Goal: Browse casually

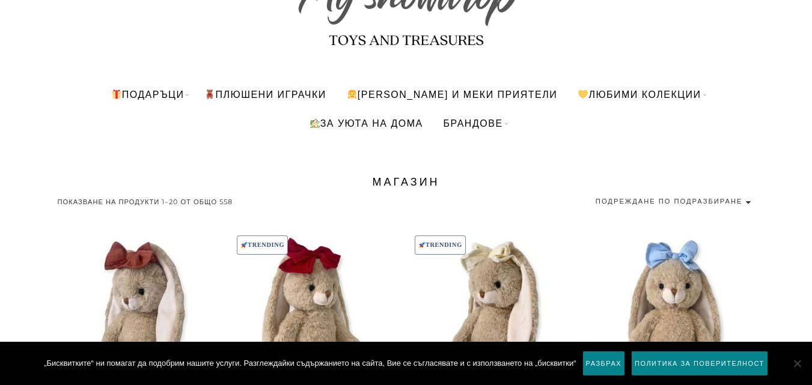
scroll to position [144, 0]
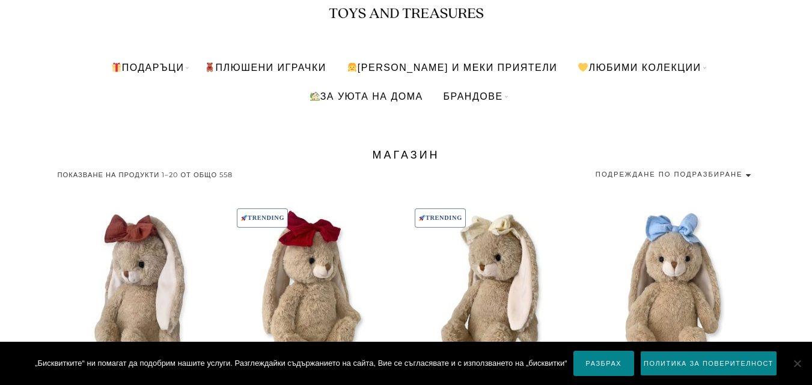
click at [594, 366] on link "Разбрах" at bounding box center [604, 363] width 61 height 25
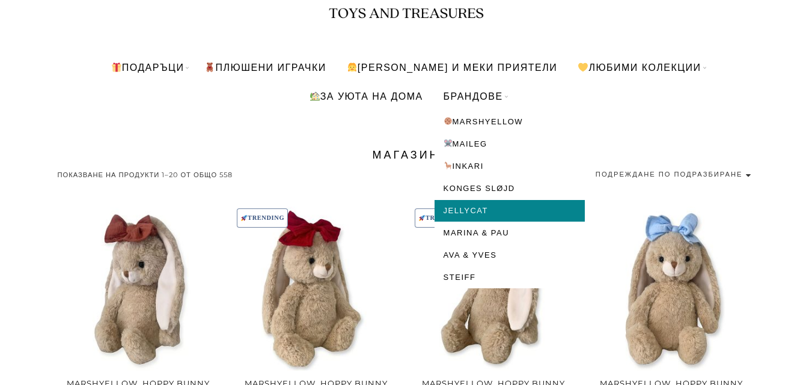
click at [481, 210] on link "Jellycat" at bounding box center [510, 211] width 150 height 22
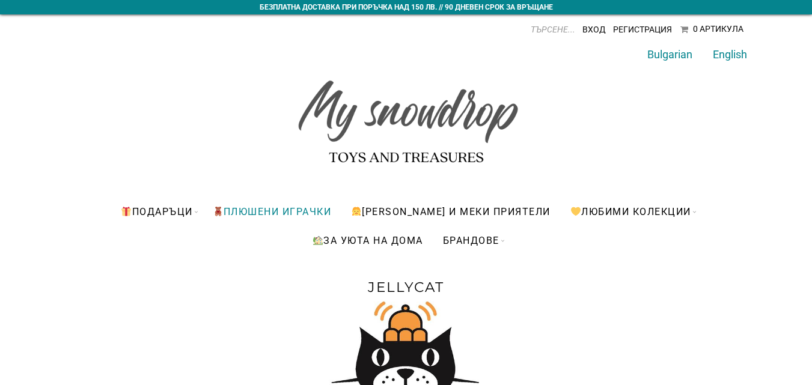
click at [249, 209] on link "ПЛЮШЕНИ ИГРАЧКИ" at bounding box center [272, 211] width 137 height 29
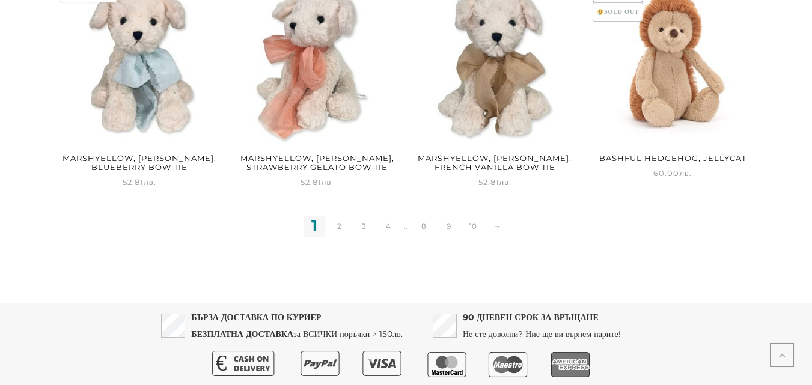
scroll to position [1647, 0]
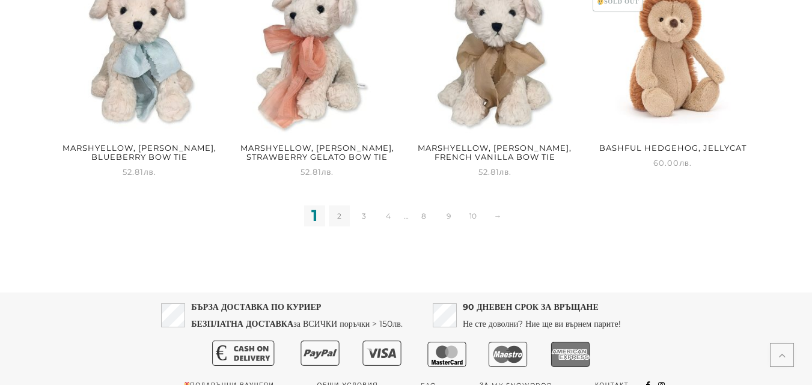
click at [342, 218] on link "2" at bounding box center [339, 216] width 21 height 21
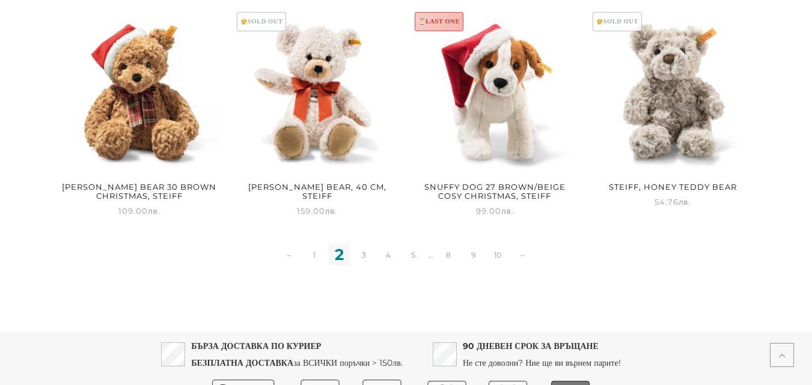
scroll to position [1612, 0]
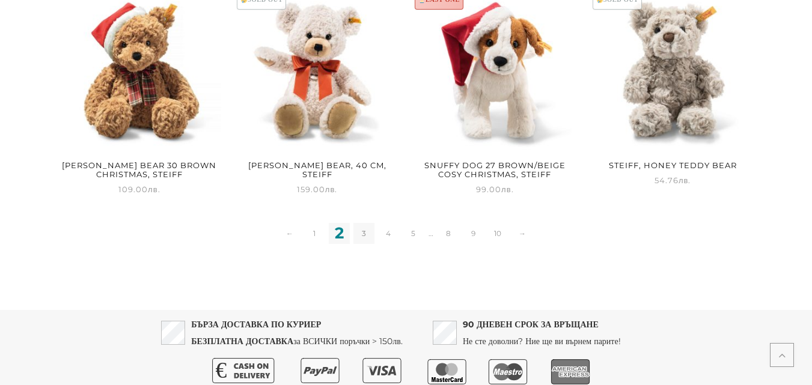
click at [363, 227] on link "3" at bounding box center [364, 233] width 21 height 21
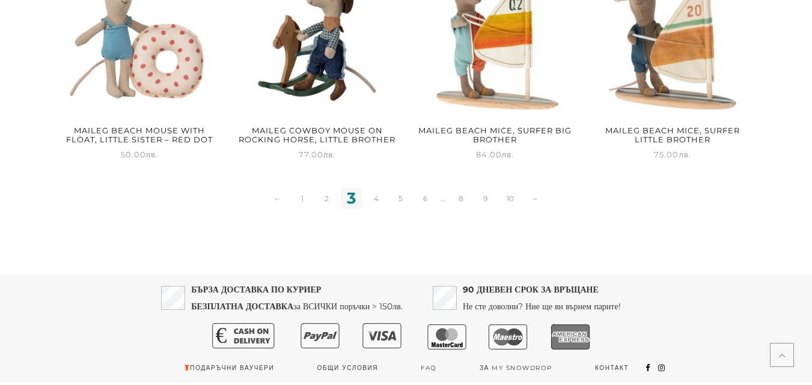
scroll to position [1659, 0]
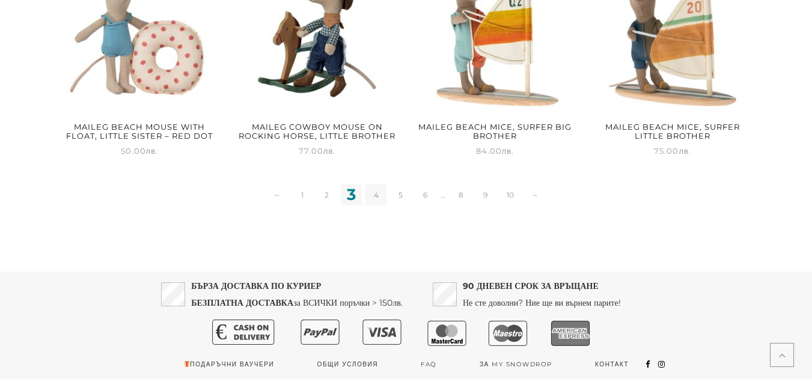
click at [376, 196] on link "4" at bounding box center [376, 195] width 21 height 21
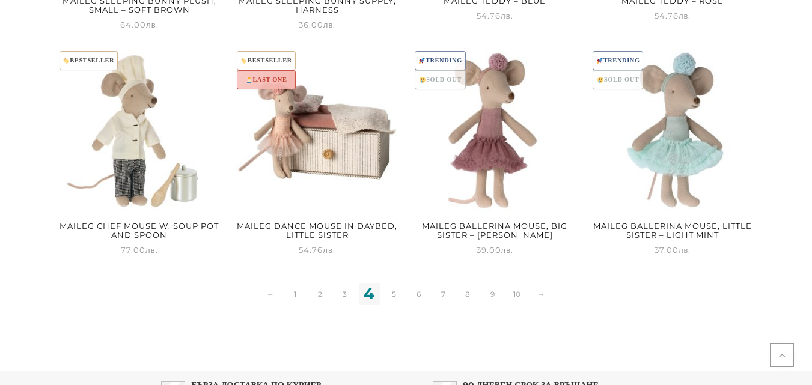
scroll to position [1688, 0]
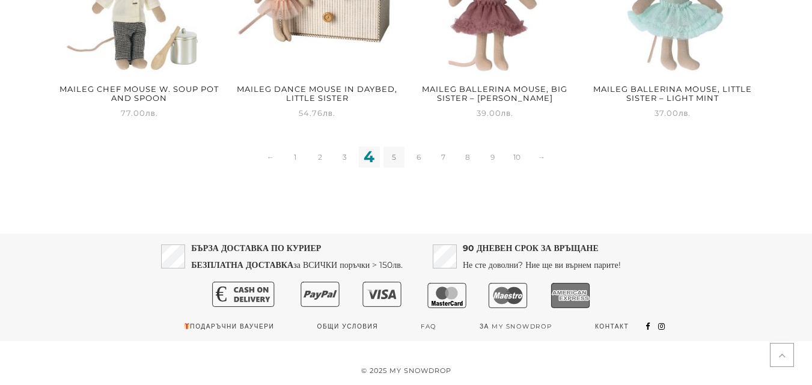
click at [393, 159] on link "5" at bounding box center [394, 157] width 21 height 21
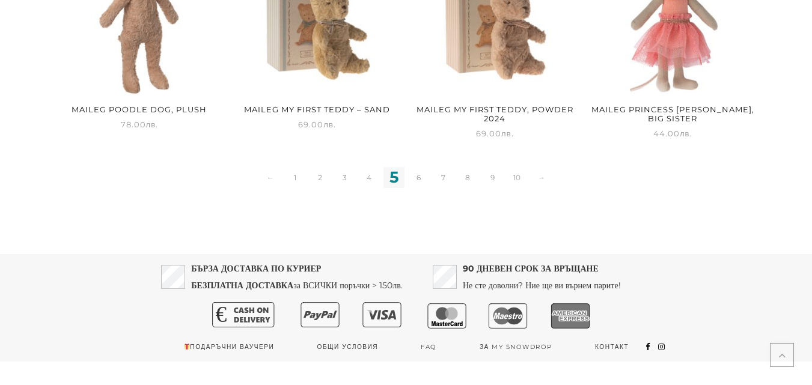
scroll to position [1688, 0]
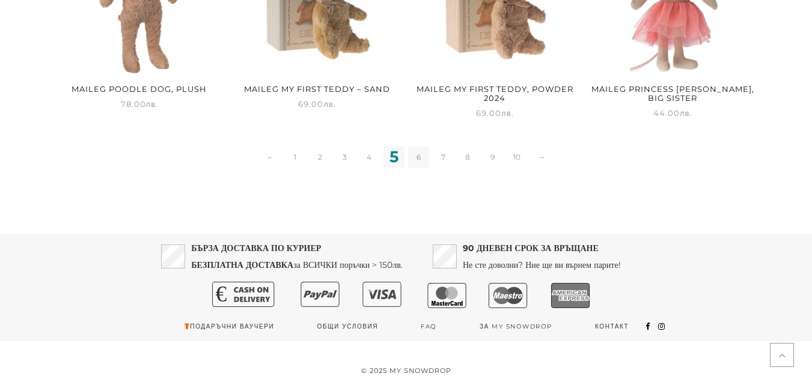
click at [416, 159] on link "6" at bounding box center [418, 157] width 21 height 21
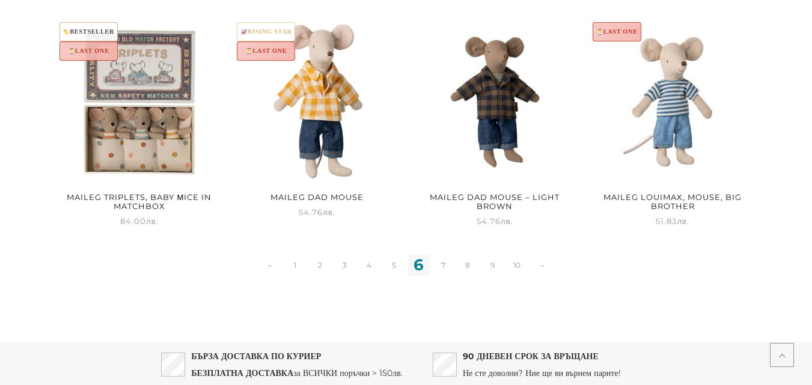
scroll to position [1592, 0]
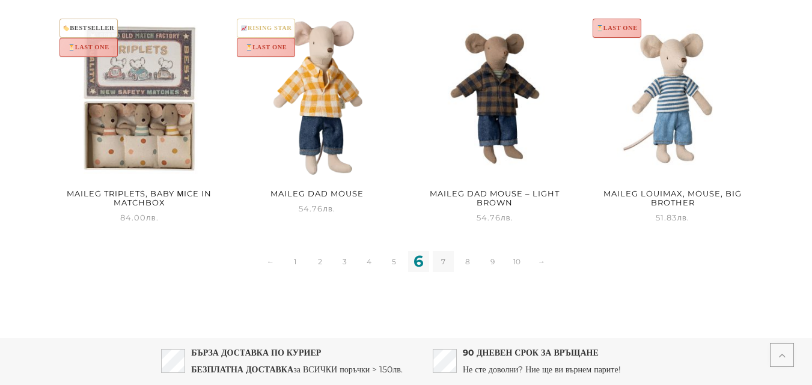
click at [444, 252] on link "7" at bounding box center [443, 261] width 21 height 21
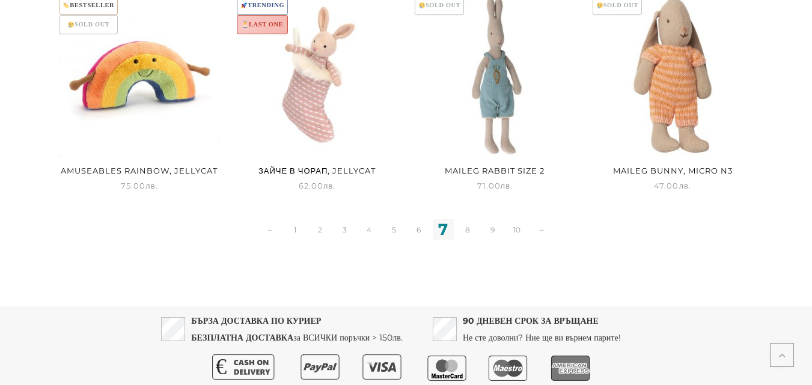
scroll to position [1611, 0]
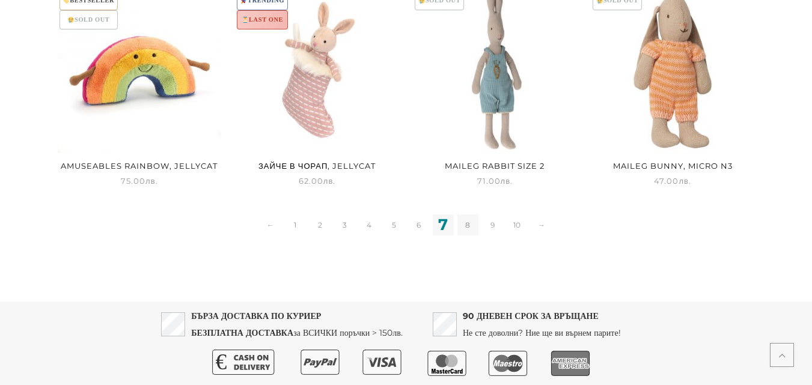
click at [467, 229] on link "8" at bounding box center [468, 225] width 21 height 21
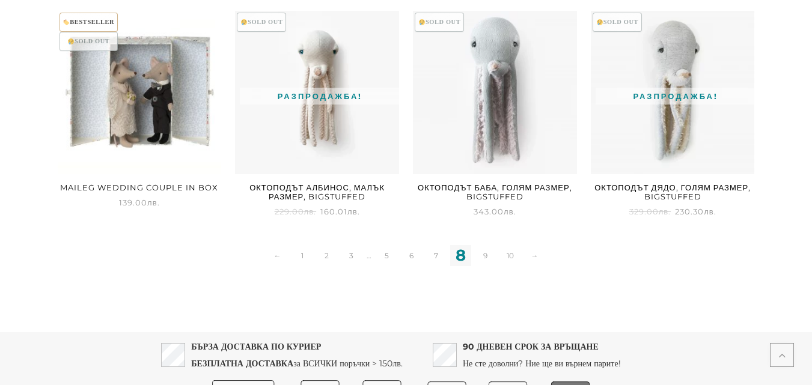
scroll to position [1706, 0]
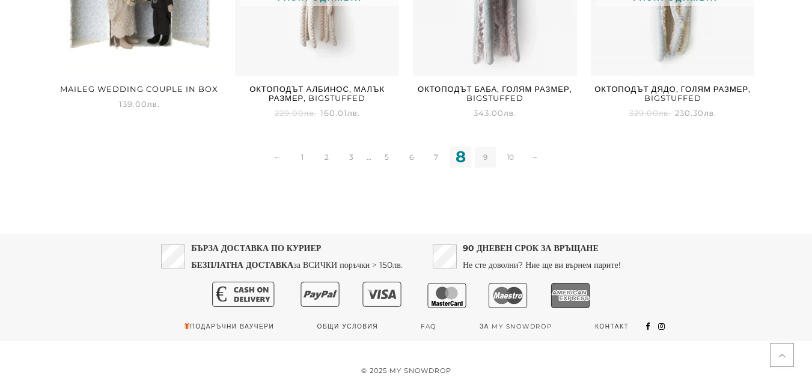
click at [485, 154] on link "9" at bounding box center [485, 157] width 21 height 21
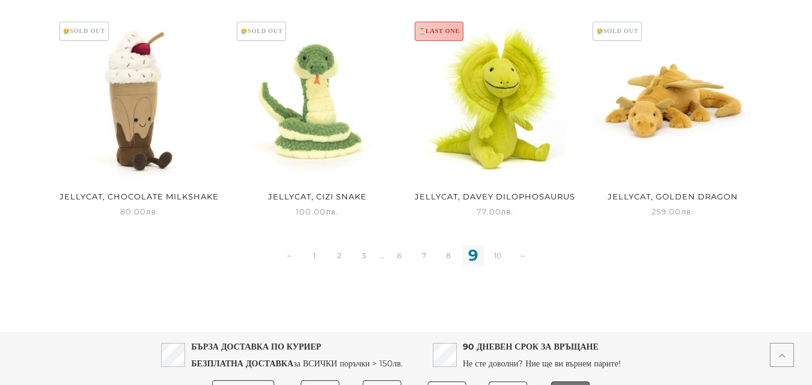
scroll to position [1583, 0]
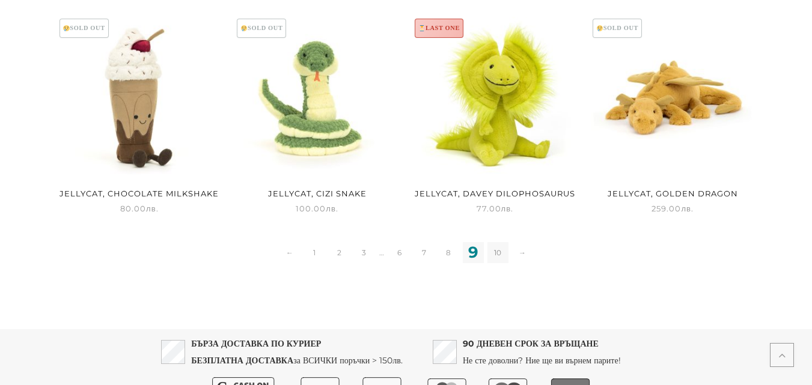
click at [497, 250] on link "10" at bounding box center [498, 252] width 21 height 21
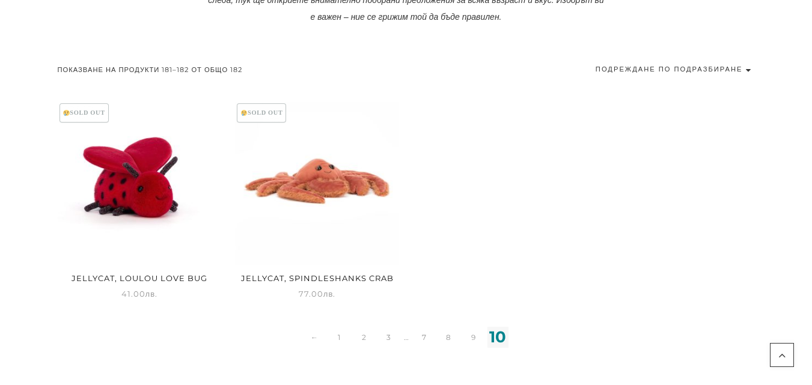
scroll to position [597, 0]
